Goal: Complete application form

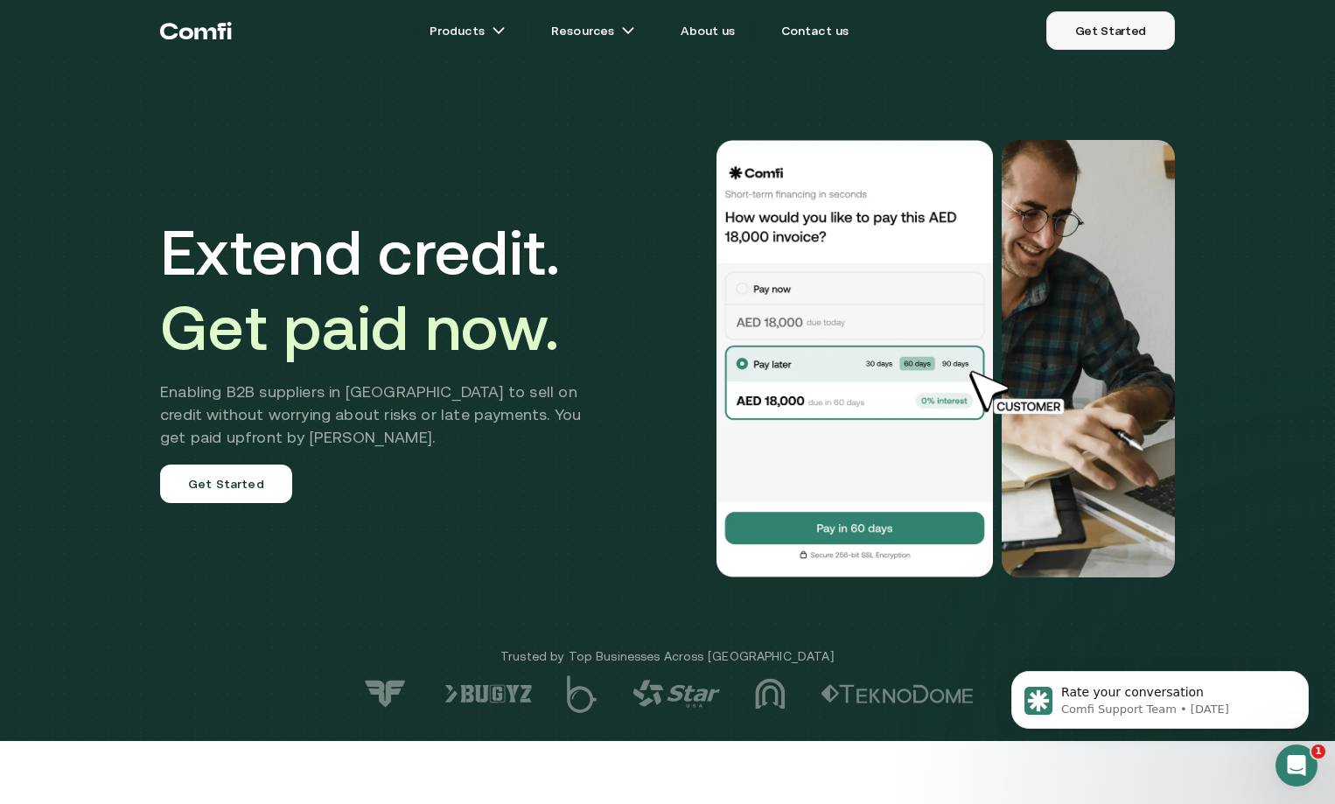
click at [1079, 44] on link "Get Started" at bounding box center [1110, 30] width 129 height 38
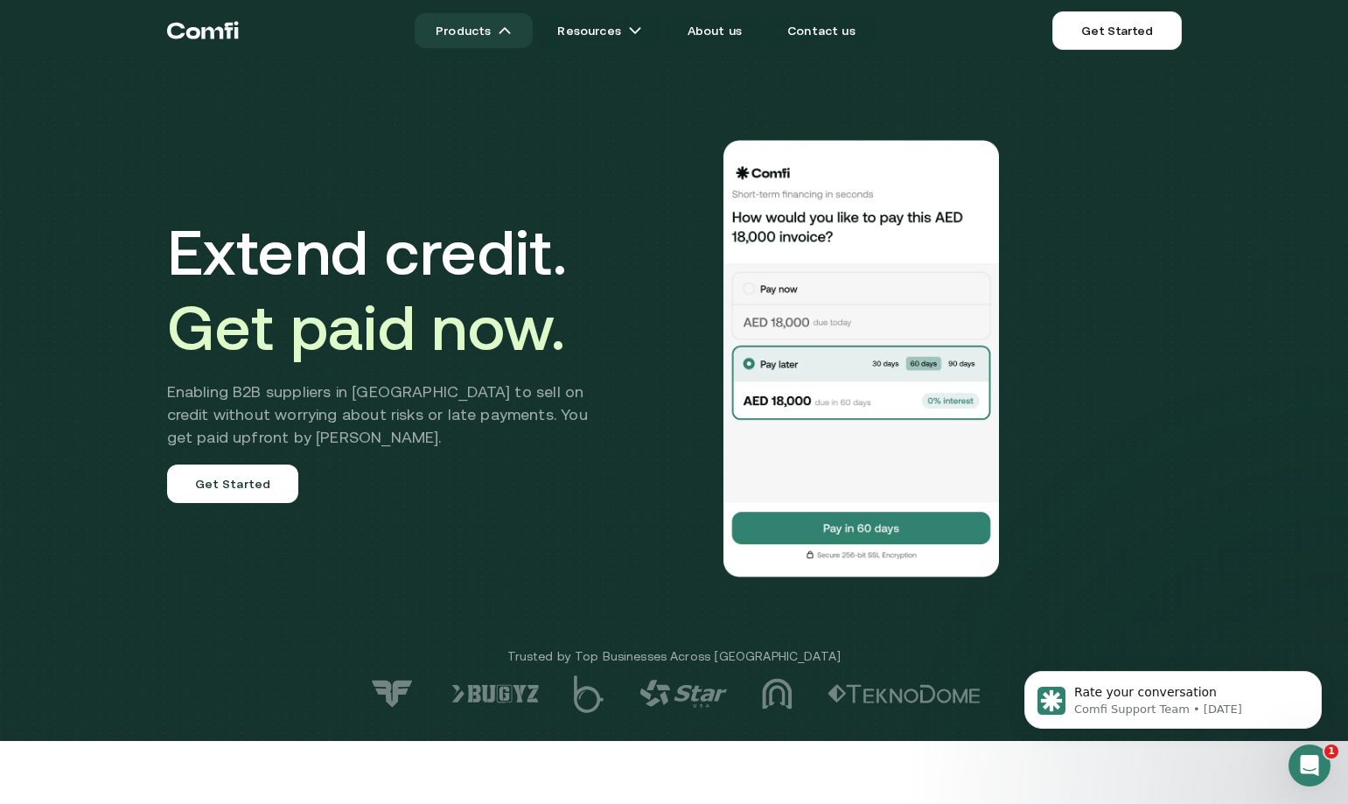
click at [491, 31] on link "Products" at bounding box center [474, 30] width 118 height 35
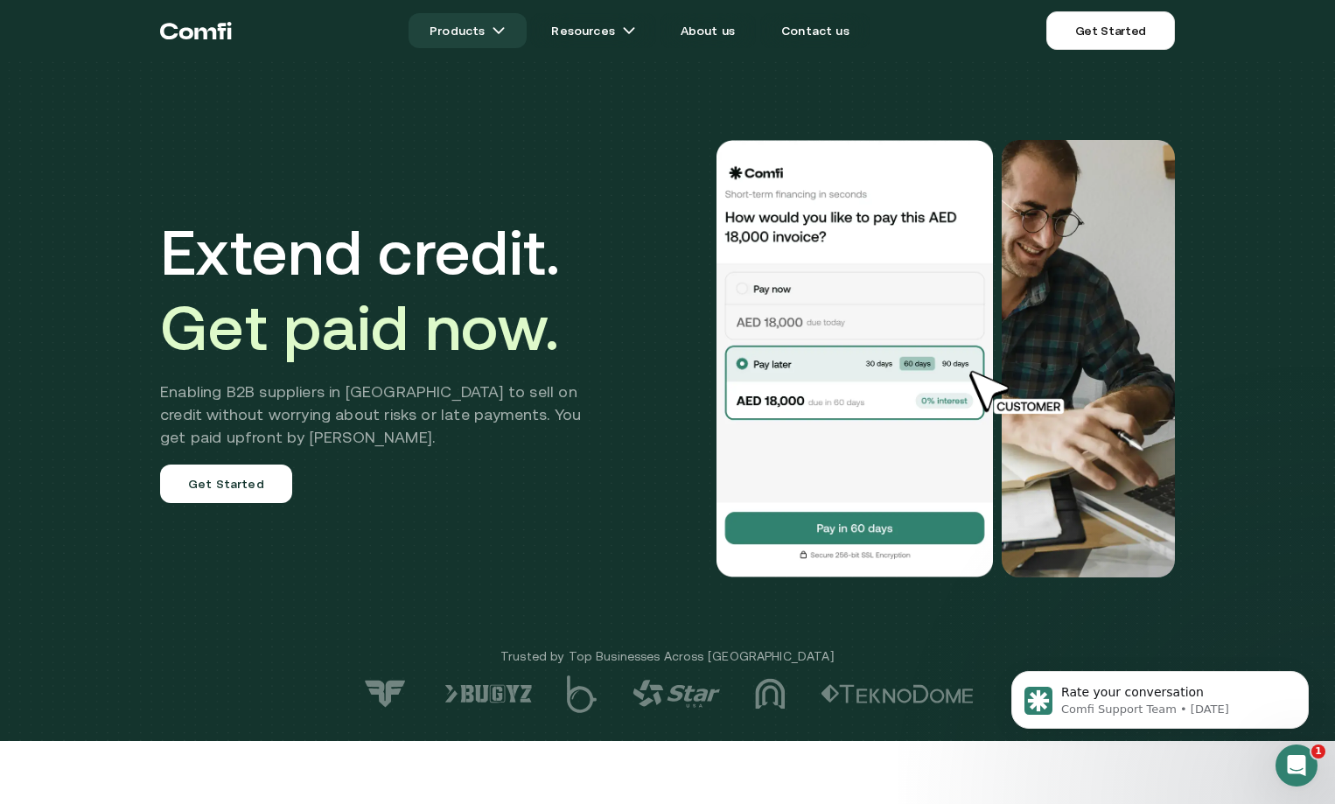
click at [491, 31] on link "Products" at bounding box center [467, 30] width 118 height 35
click at [503, 25] on img at bounding box center [499, 31] width 14 height 14
click at [506, 34] on img at bounding box center [499, 31] width 14 height 14
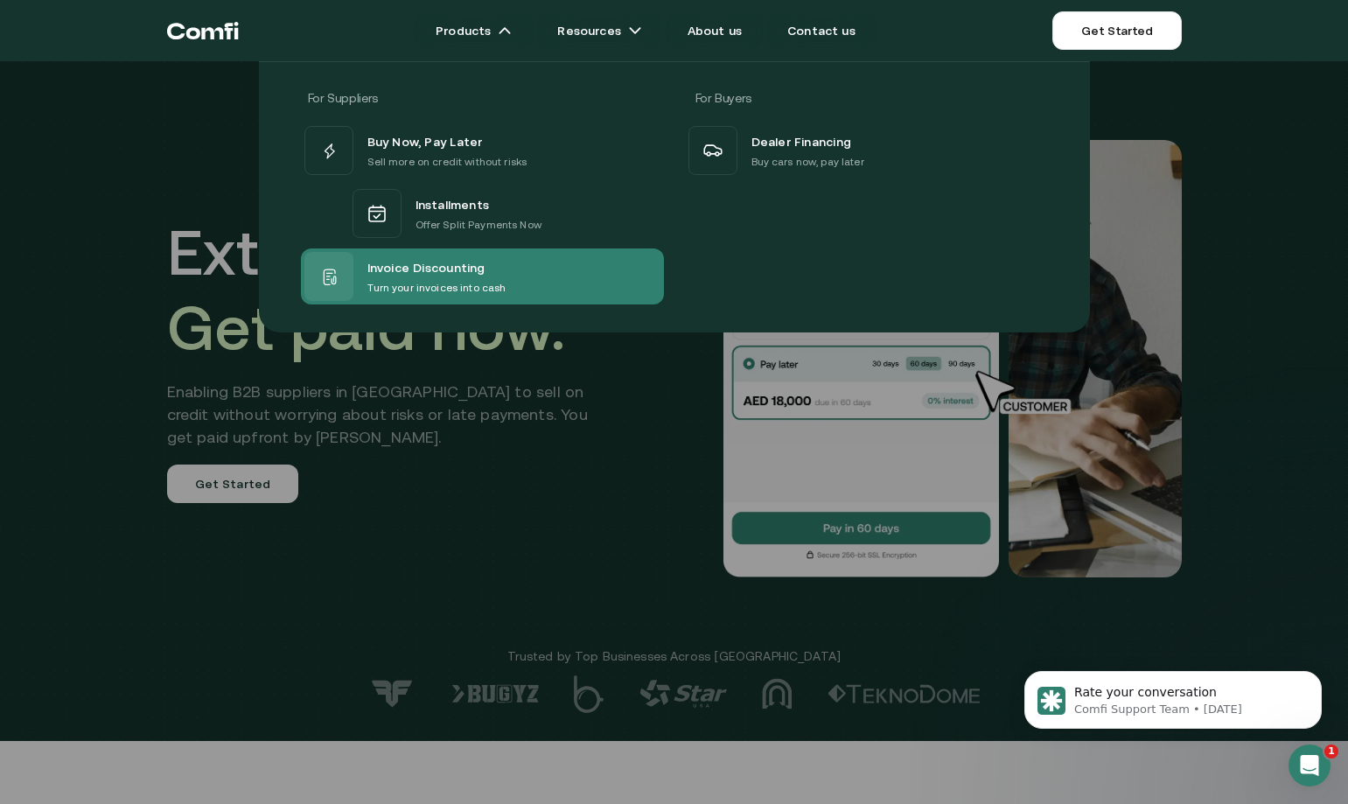
click at [402, 283] on p "Turn your invoices into cash" at bounding box center [436, 287] width 139 height 17
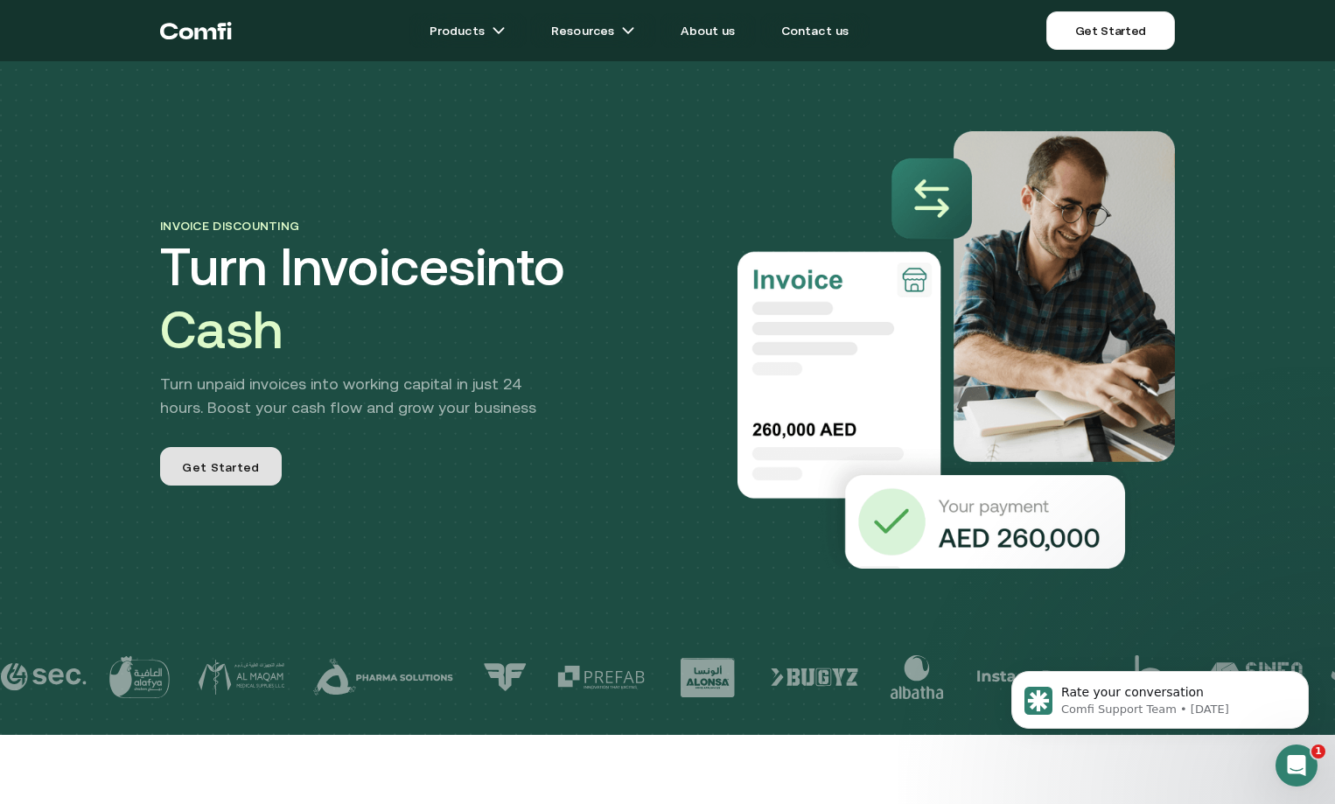
click at [227, 471] on span "Get Started" at bounding box center [220, 469] width 77 height 23
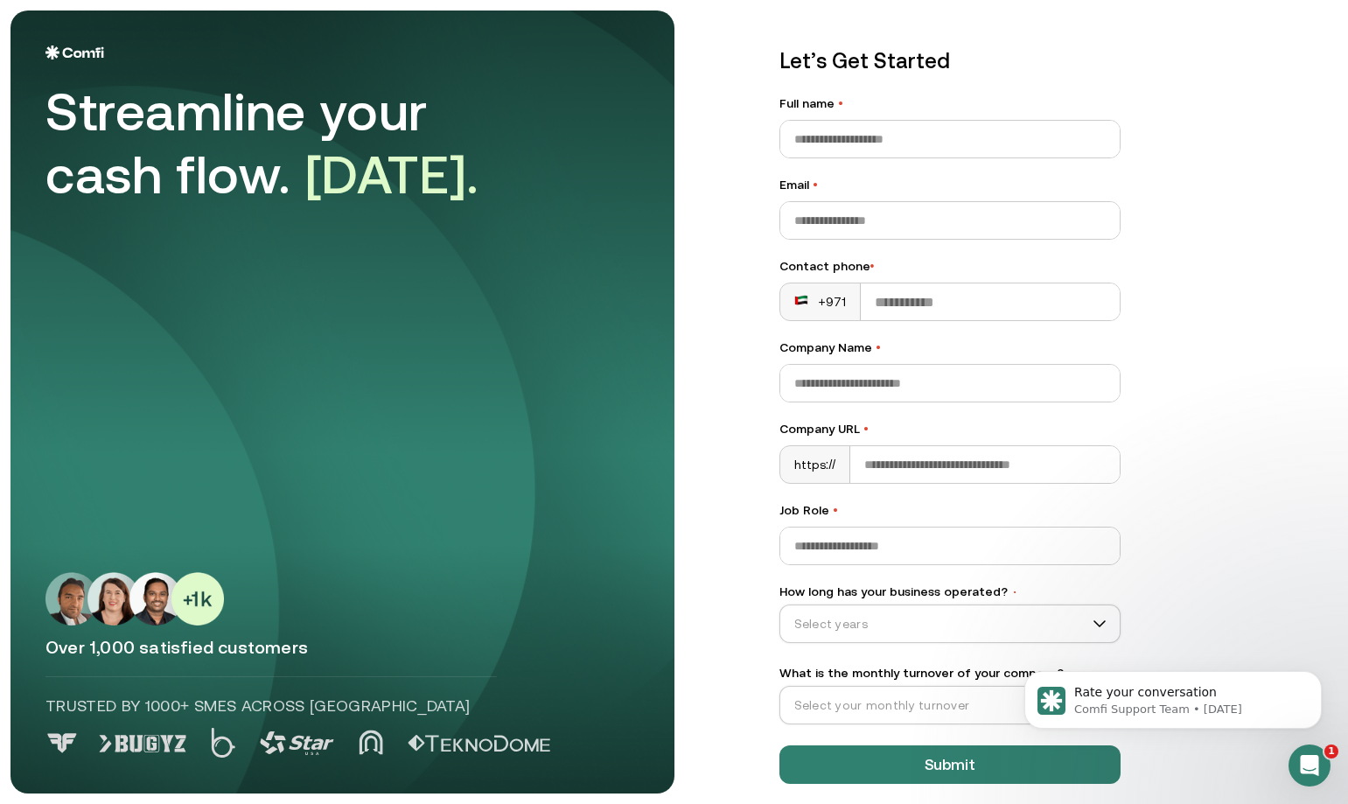
scroll to position [43, 0]
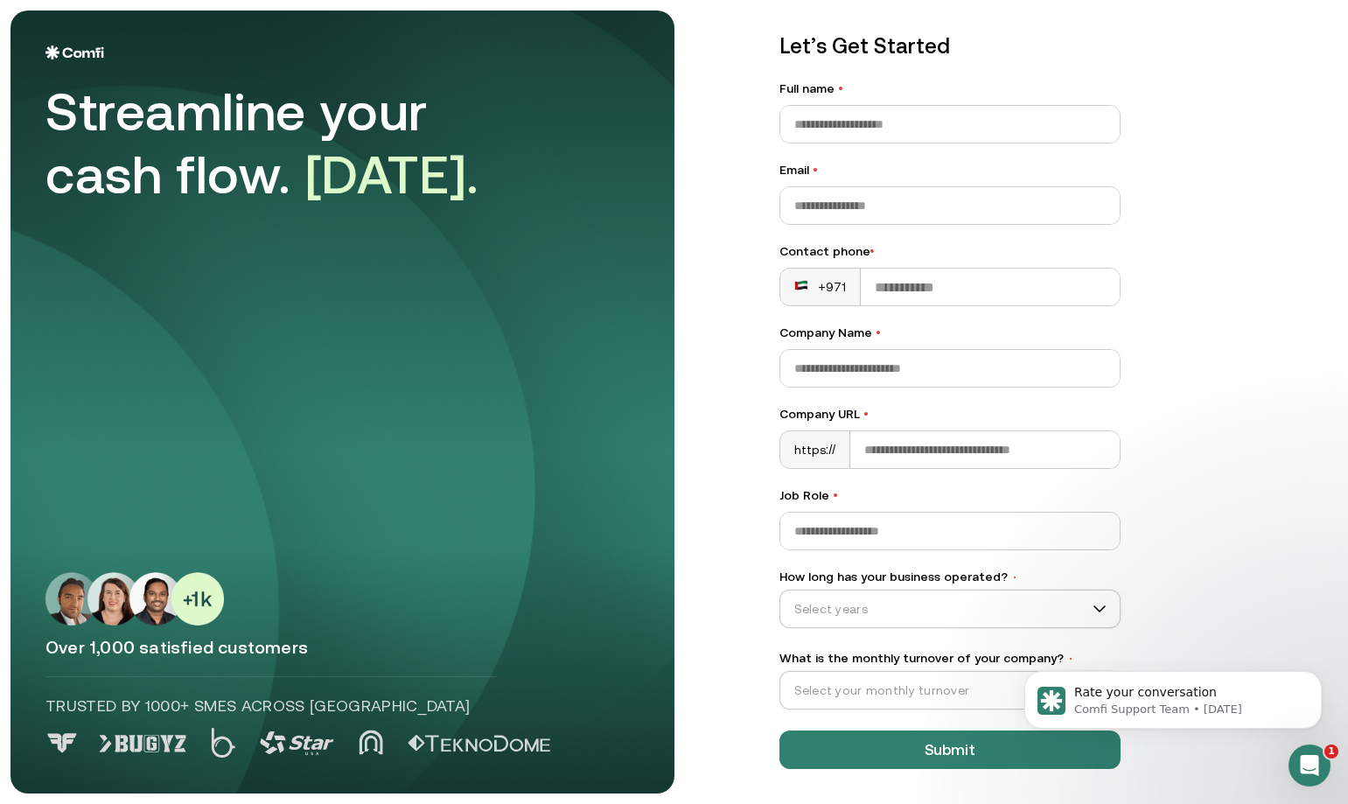
click at [1003, 634] on html "Rate your conversation Comfi Support Team • [DATE]" at bounding box center [1173, 695] width 350 height 122
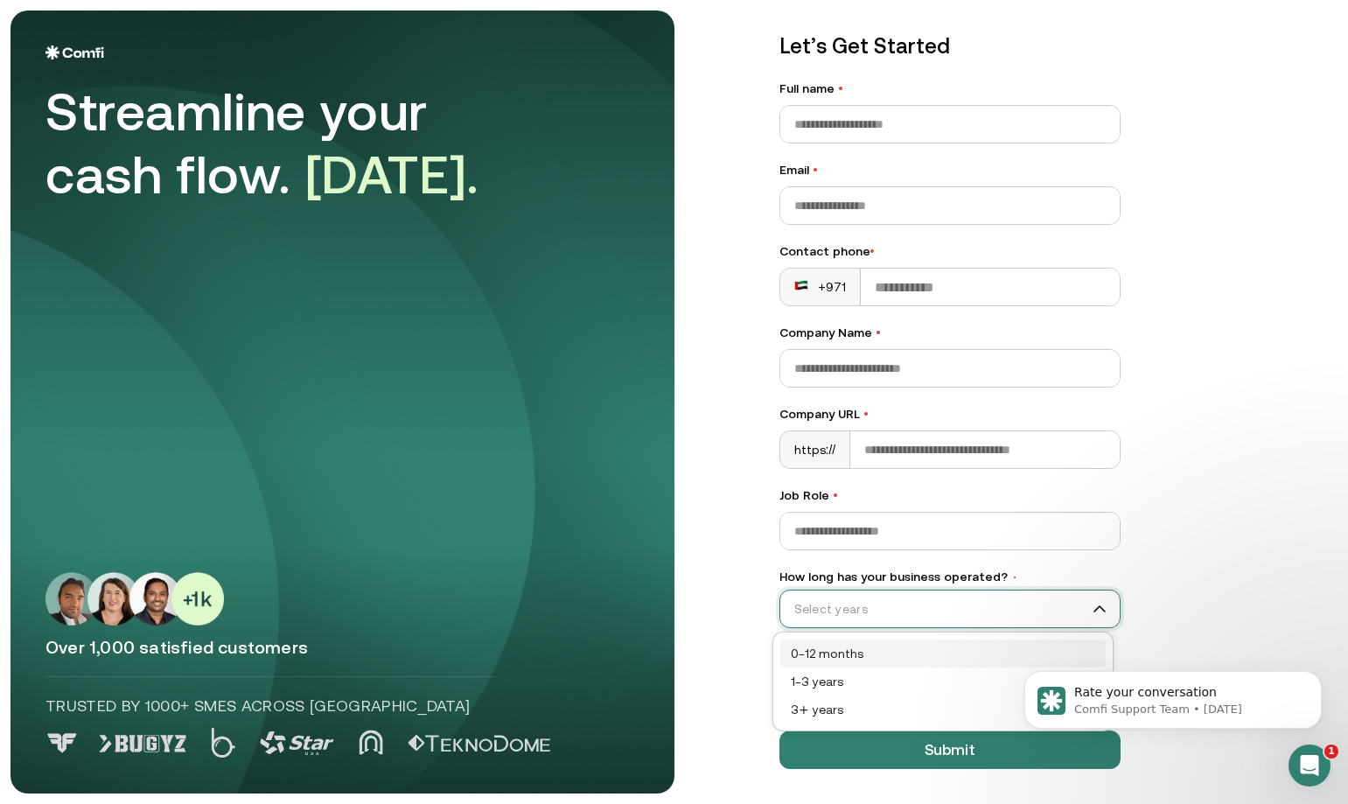
click at [1079, 605] on input "How long has your business operated? •" at bounding box center [942, 609] width 324 height 26
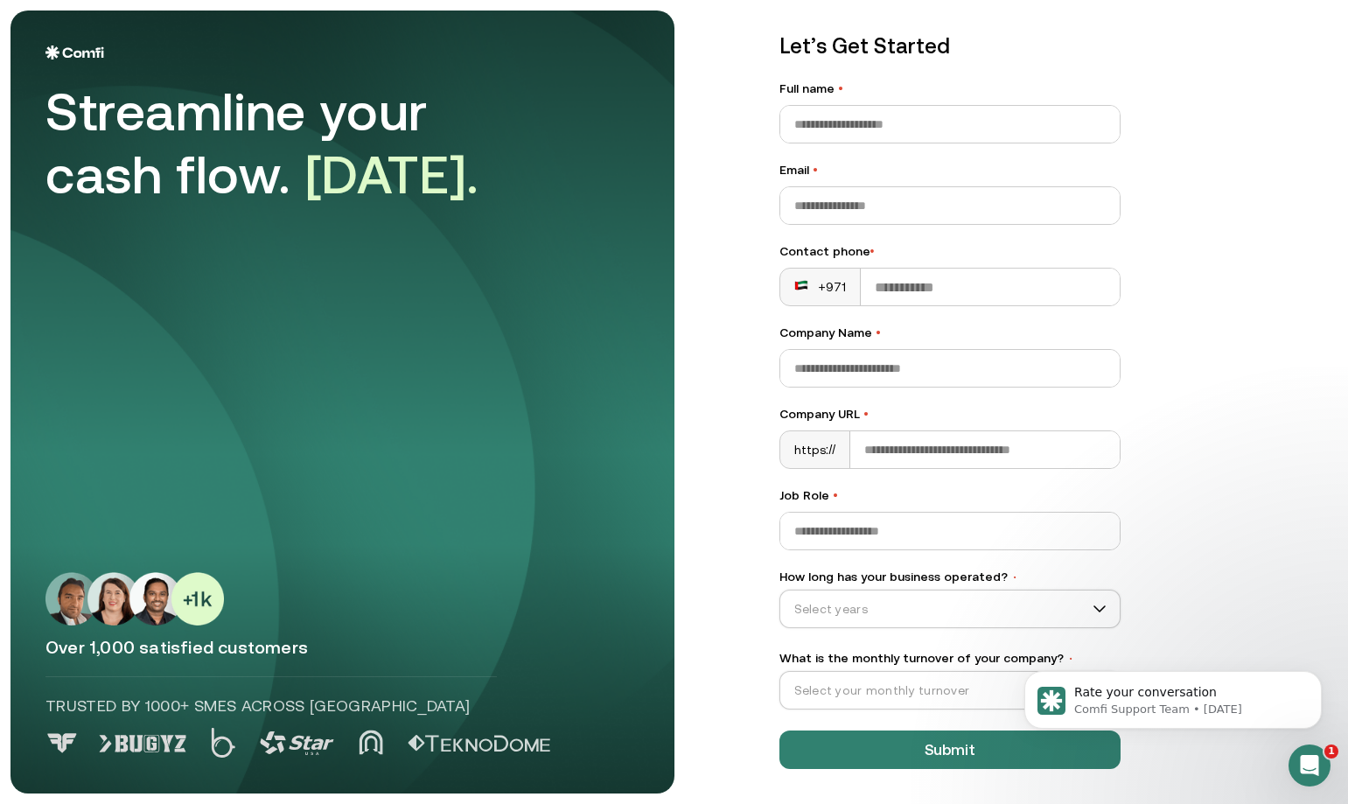
click at [1196, 489] on div "Let’s Get Started Full name • Email • Contact phone • +971 Company Name • Compa…" at bounding box center [1041, 359] width 594 height 783
click at [925, 122] on input "Full name •" at bounding box center [949, 124] width 339 height 37
click at [848, 529] on input "Job Role •" at bounding box center [949, 531] width 339 height 37
click at [833, 496] on span "•" at bounding box center [835, 495] width 5 height 14
click at [823, 513] on input "Job Role •" at bounding box center [949, 531] width 339 height 37
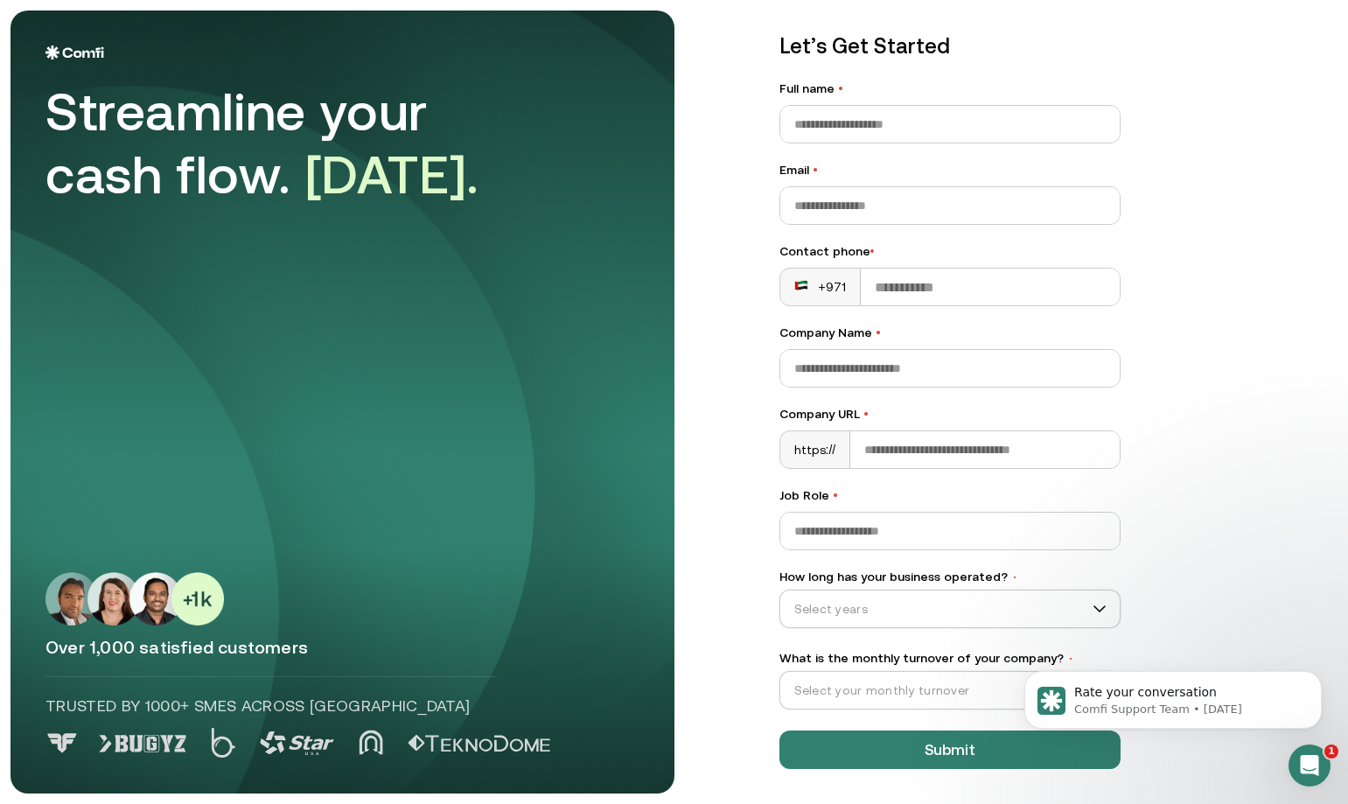
click at [818, 494] on label "Job Role •" at bounding box center [949, 495] width 341 height 18
click at [818, 513] on input "Job Role •" at bounding box center [949, 531] width 339 height 37
click at [929, 116] on input "Full name •" at bounding box center [949, 124] width 339 height 37
type input "*"
type input "**********"
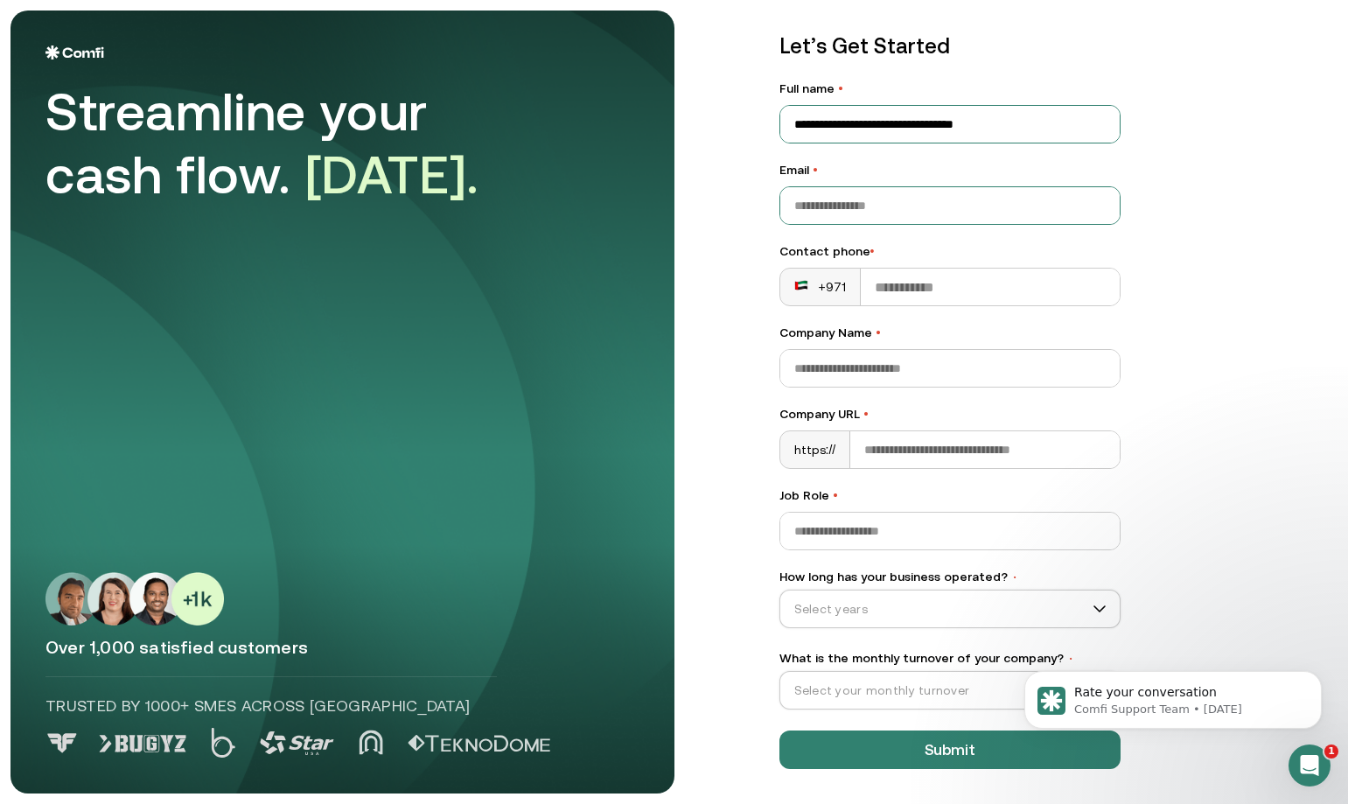
click at [854, 208] on input "Email •" at bounding box center [949, 205] width 339 height 37
type input "**********"
click at [885, 279] on input "Contact phone •" at bounding box center [990, 287] width 258 height 37
type input "*"
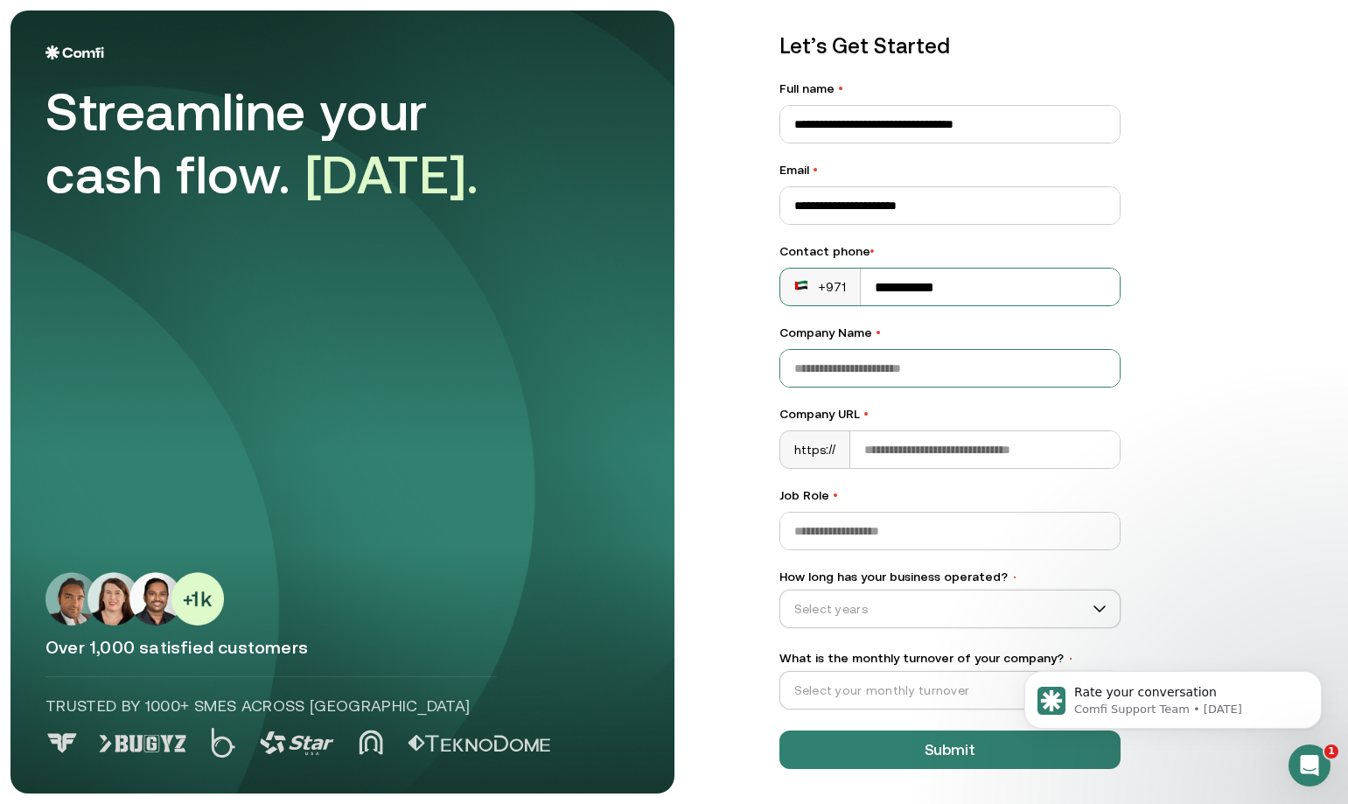
type input "**********"
click at [901, 363] on input "Company Name •" at bounding box center [949, 368] width 339 height 37
type input "**********"
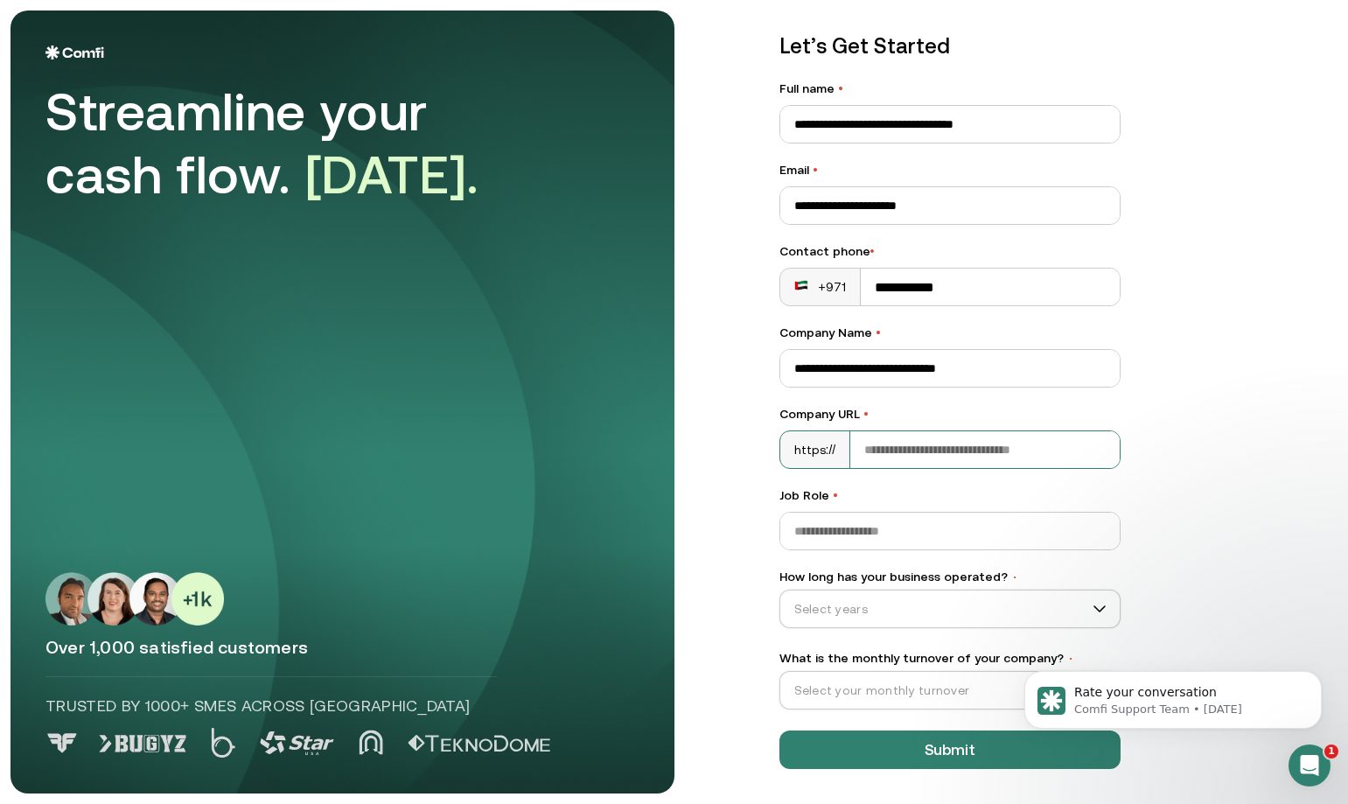
click at [892, 447] on input "Company URL •" at bounding box center [984, 449] width 269 height 37
click at [910, 452] on input "Company URL •" at bounding box center [984, 449] width 269 height 37
paste input "**********"
click at [849, 533] on input "Job Role •" at bounding box center [949, 531] width 339 height 37
click at [896, 443] on input "**********" at bounding box center [984, 449] width 269 height 37
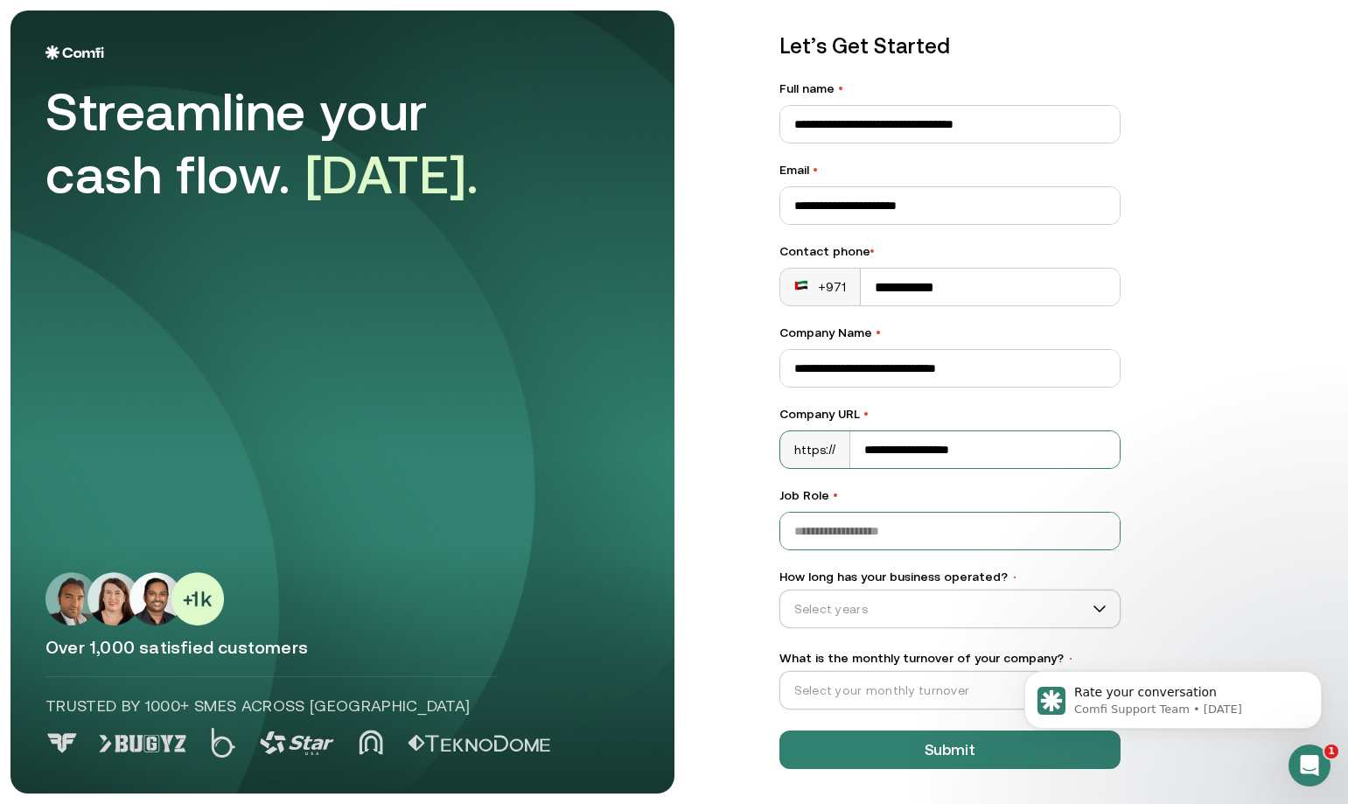
click at [914, 535] on input "Job Role •" at bounding box center [949, 531] width 339 height 37
click at [995, 436] on input "**********" at bounding box center [984, 449] width 269 height 37
type input "**********"
click at [835, 533] on input "Job Role •" at bounding box center [949, 531] width 339 height 37
click at [863, 597] on input "How long has your business operated? •" at bounding box center [942, 609] width 324 height 26
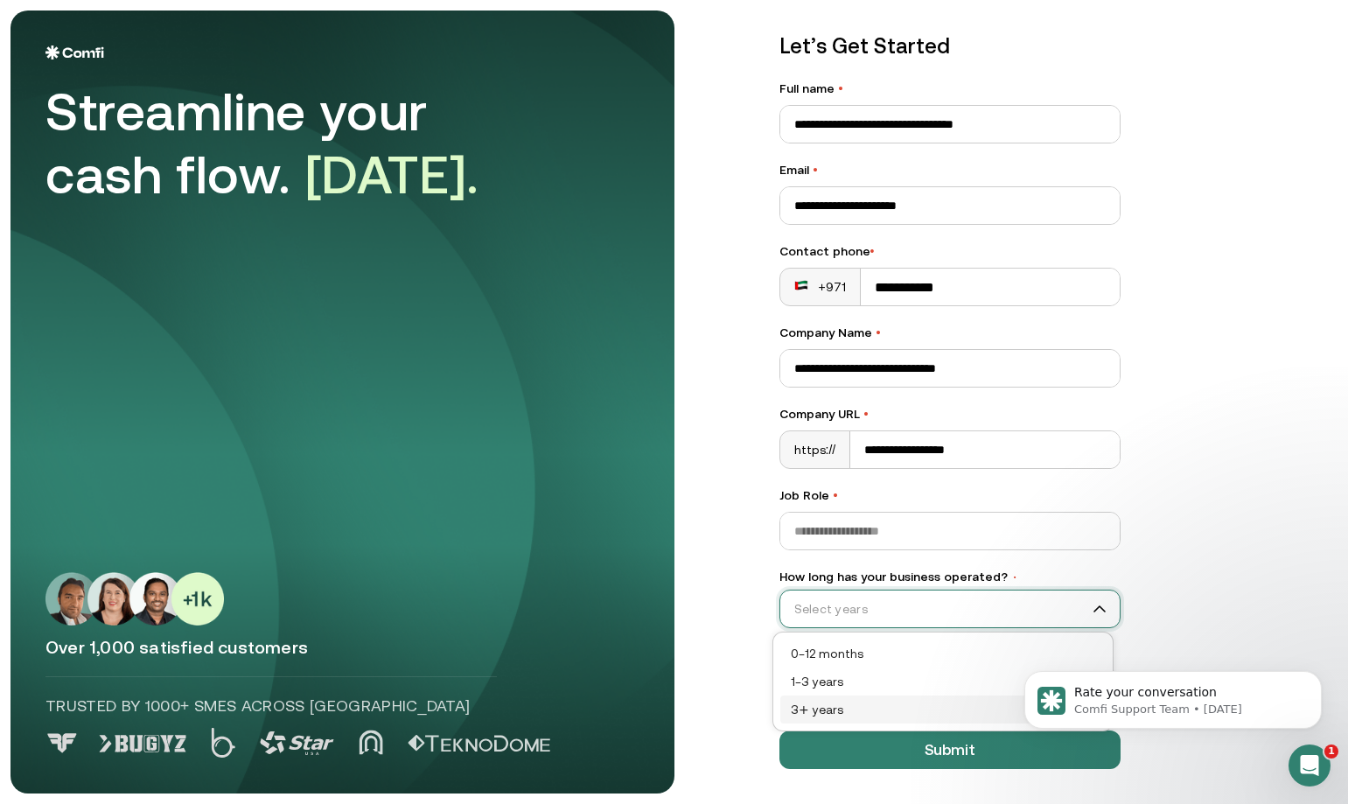
click at [1106, 599] on span at bounding box center [949, 609] width 339 height 26
click at [817, 708] on div "3+ years" at bounding box center [943, 709] width 304 height 19
click at [854, 692] on input "What is the monthly turnover of your company? •" at bounding box center [942, 690] width 324 height 26
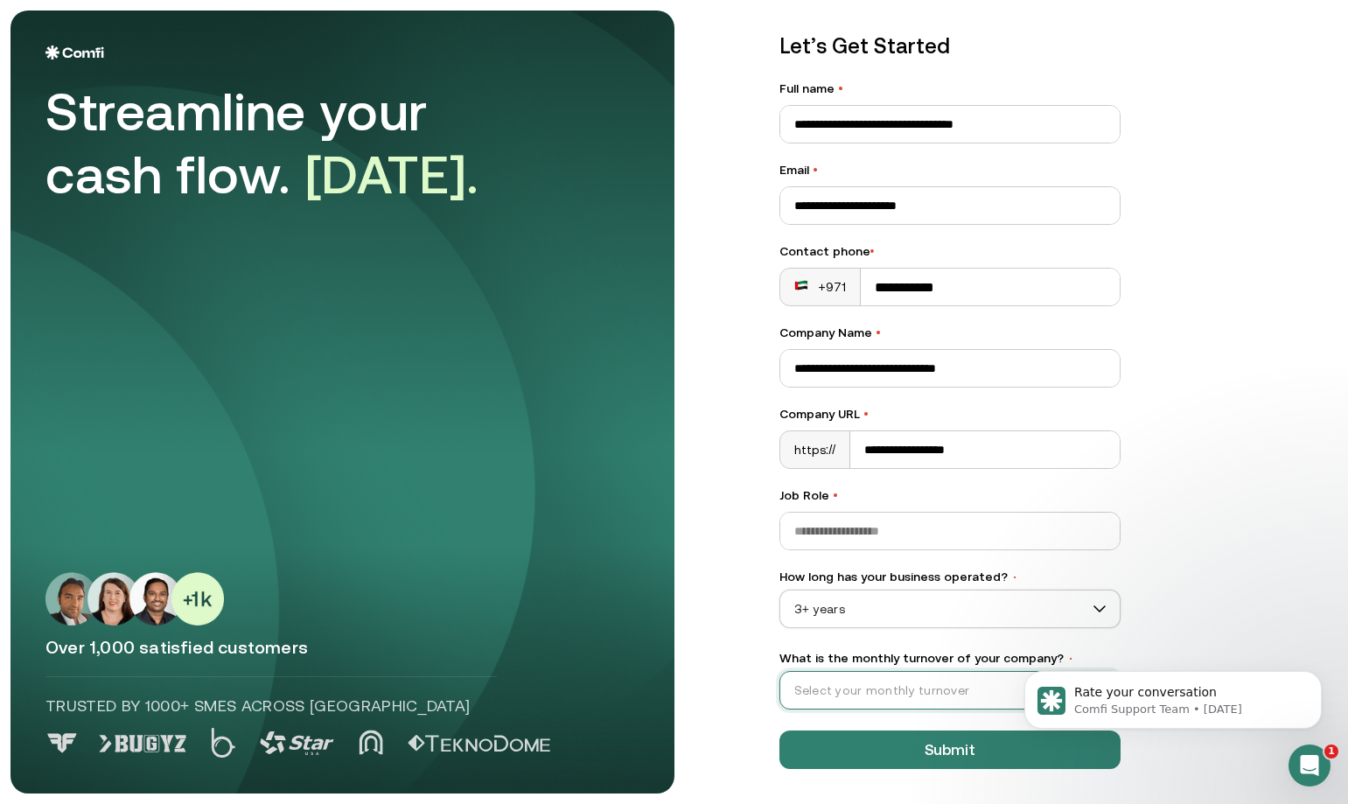
click at [855, 682] on input "What is the monthly turnover of your company? •" at bounding box center [942, 690] width 324 height 26
click at [858, 594] on div "AED 250k-1M" at bounding box center [943, 589] width 304 height 19
click at [877, 686] on span "AED 250k-1M" at bounding box center [949, 690] width 339 height 26
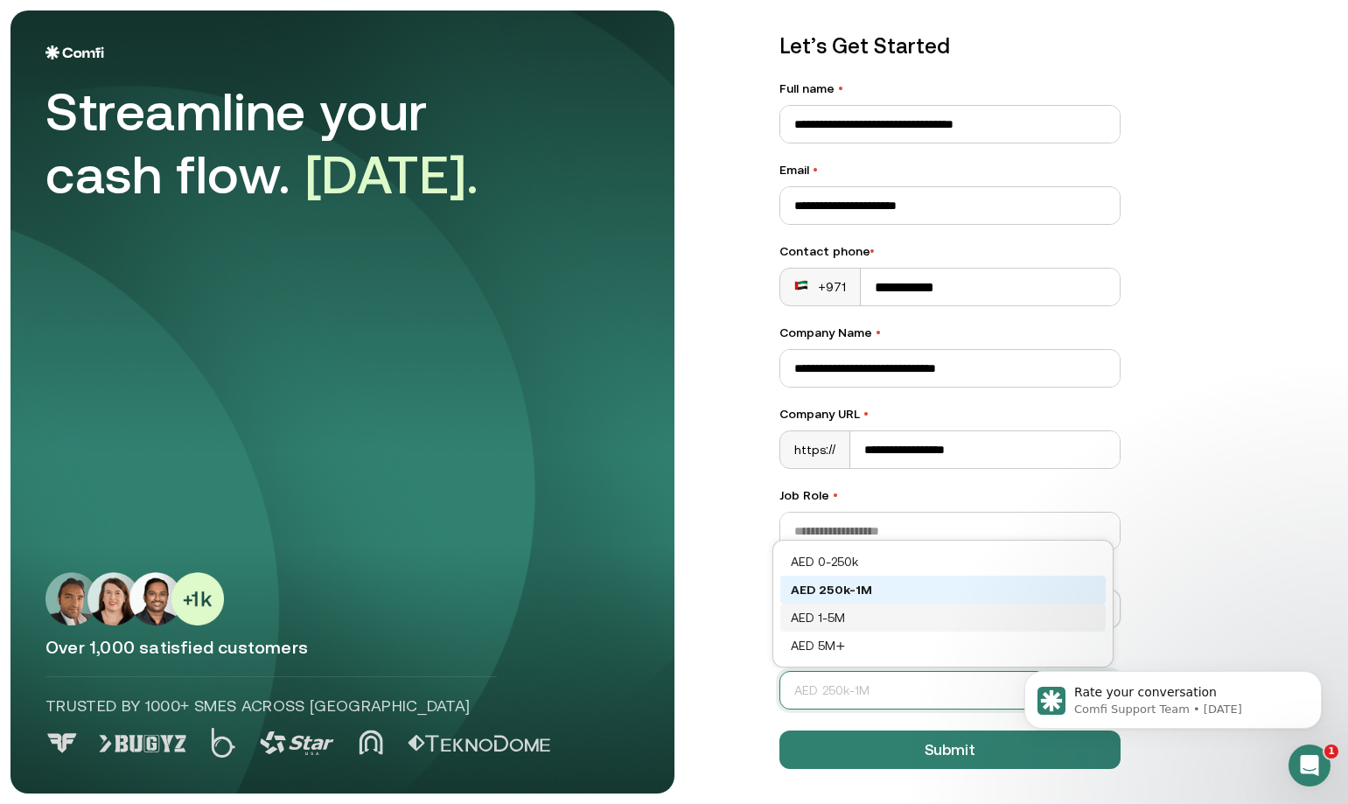
click at [830, 622] on div "AED 1-5M" at bounding box center [943, 617] width 304 height 19
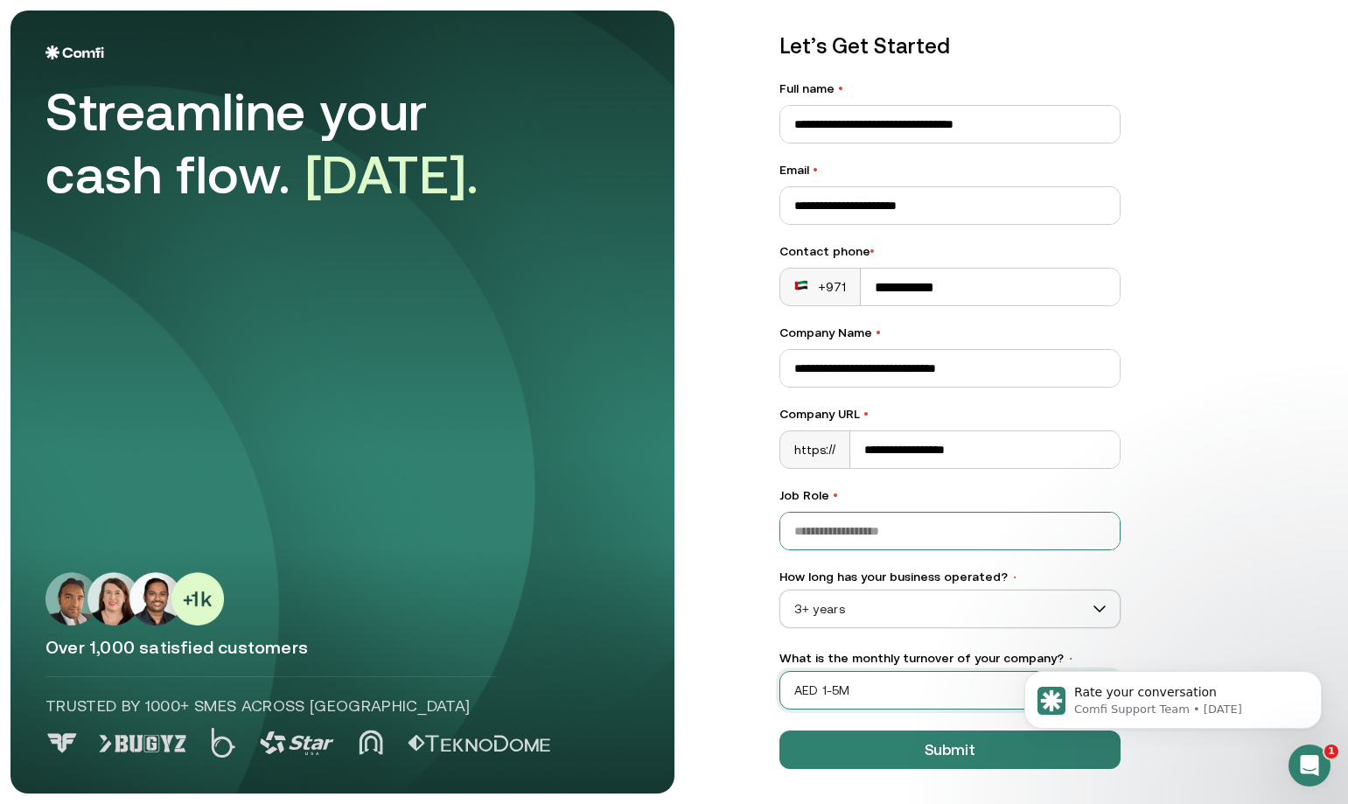
click at [830, 541] on input "Job Role •" at bounding box center [949, 531] width 339 height 37
click at [833, 493] on span "•" at bounding box center [835, 495] width 5 height 14
click at [823, 513] on input "Job Role •" at bounding box center [949, 531] width 339 height 37
click at [830, 526] on input "Job Role •" at bounding box center [949, 531] width 339 height 37
type input "*"
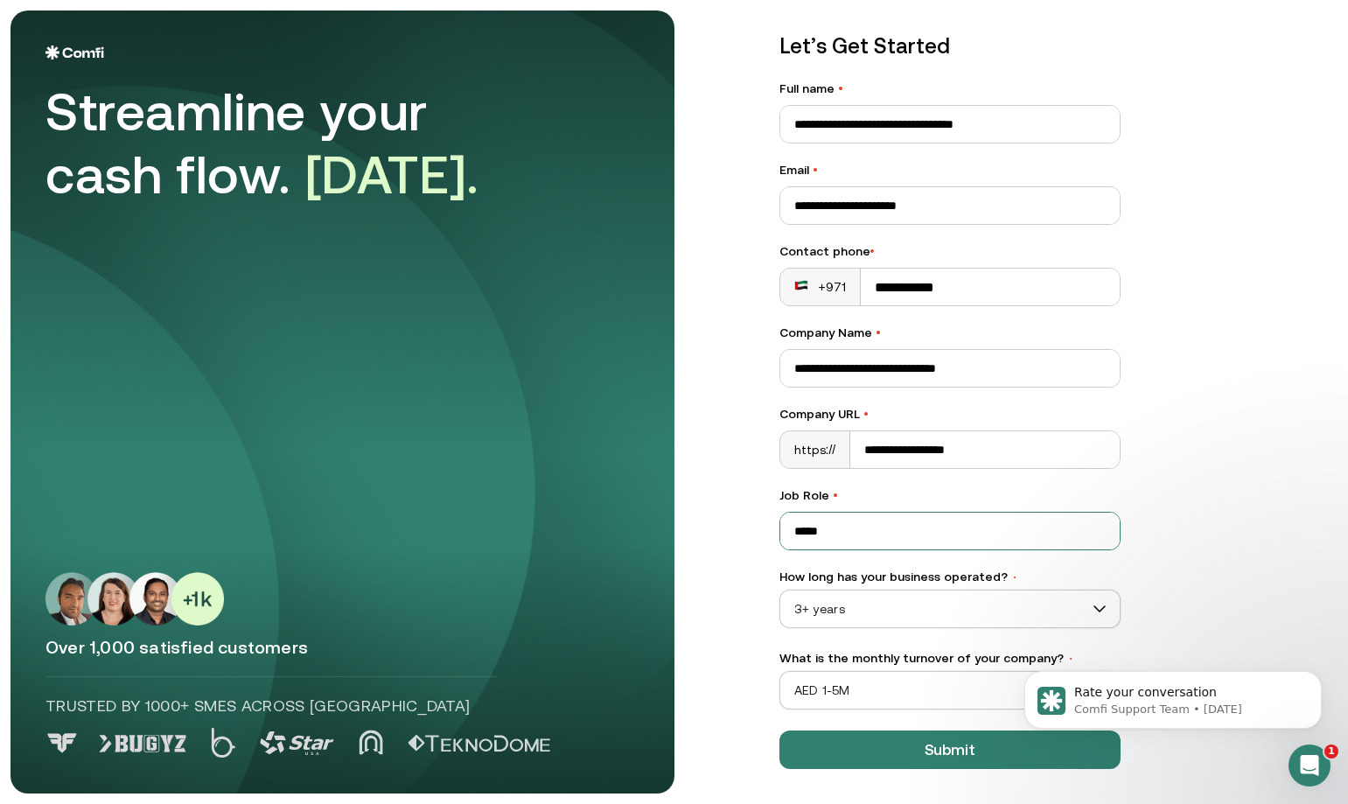
type input "*****"
click at [1262, 505] on div "**********" at bounding box center [1041, 359] width 594 height 783
click at [864, 691] on span "AED 1-5M" at bounding box center [949, 690] width 339 height 26
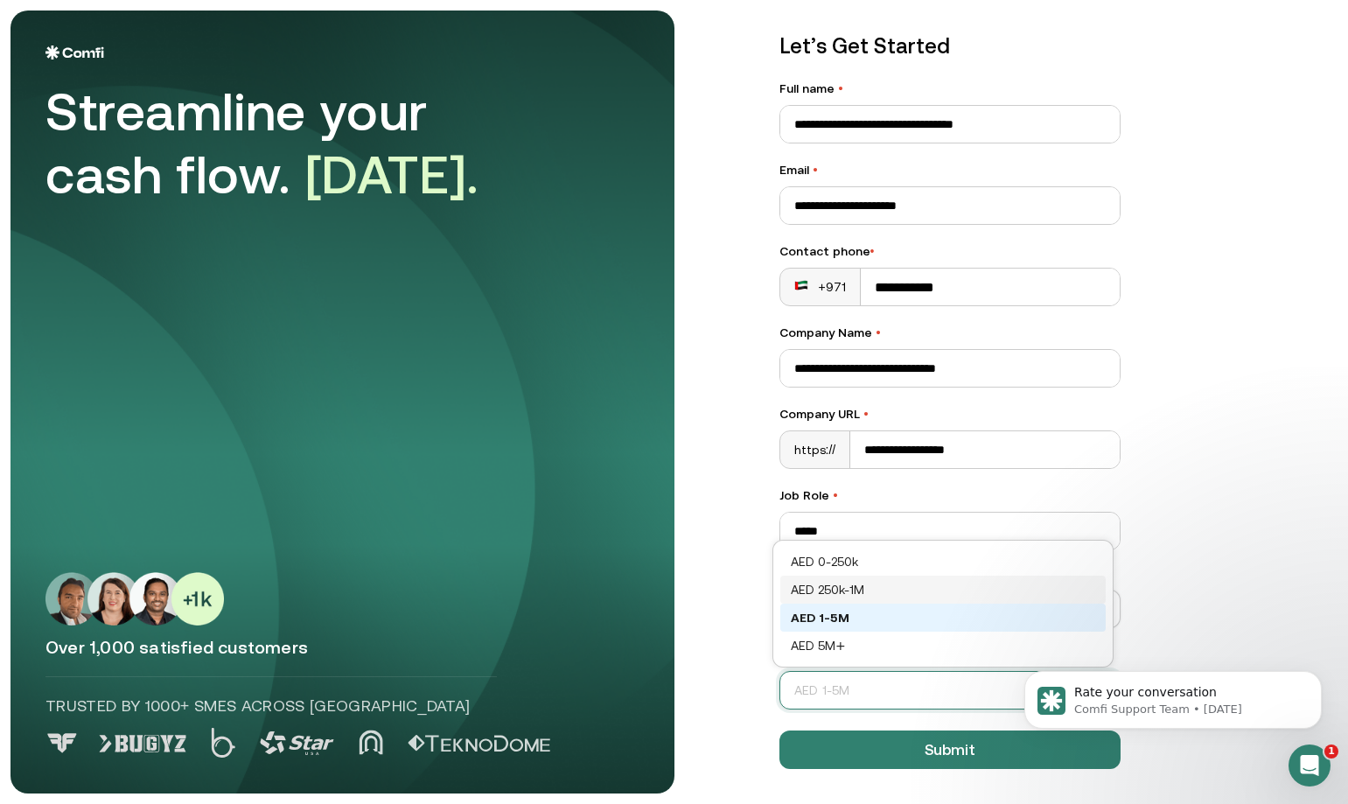
click at [852, 591] on div "AED 250k-1M" at bounding box center [943, 589] width 304 height 19
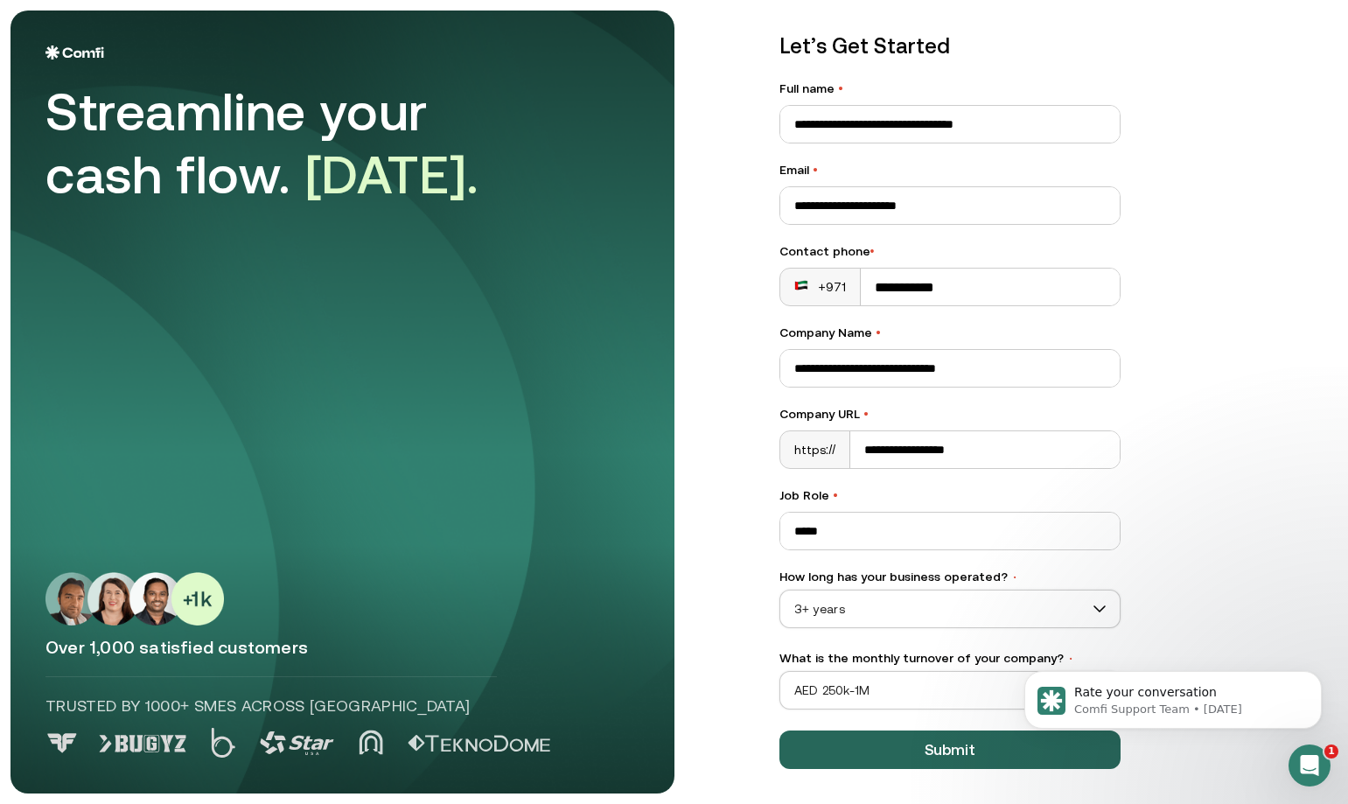
click at [934, 743] on button "Submit" at bounding box center [949, 749] width 341 height 38
